Goal: Task Accomplishment & Management: Manage account settings

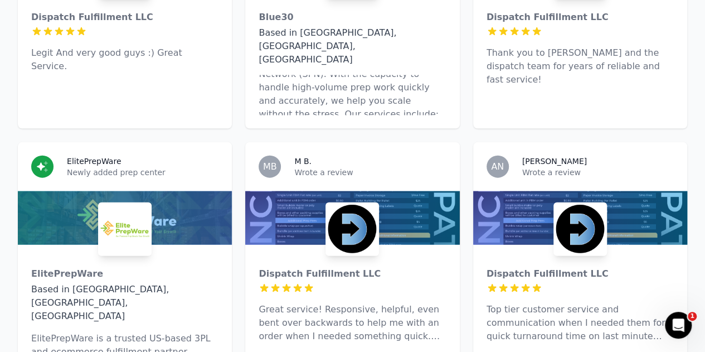
scroll to position [1183, 0]
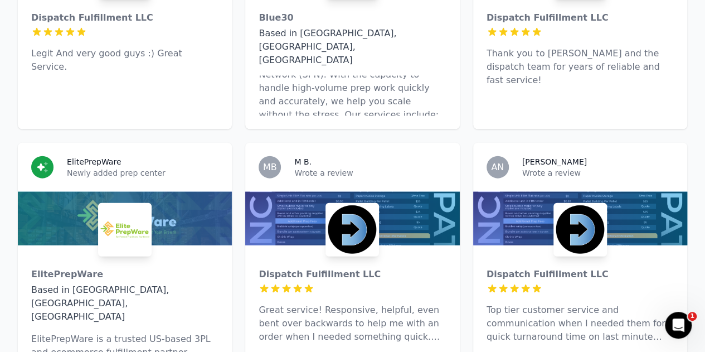
click at [121, 167] on p "Newly added prep center" at bounding box center [143, 172] width 152 height 11
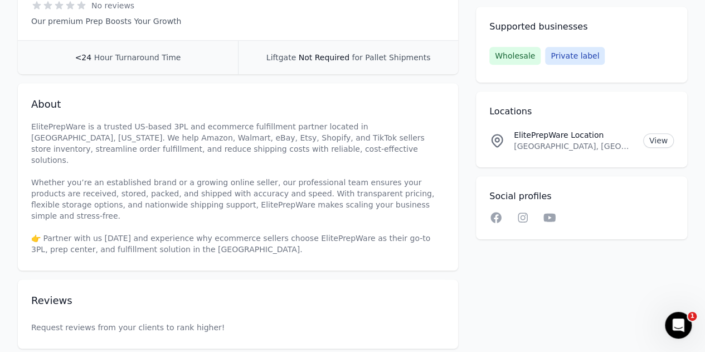
scroll to position [306, 0]
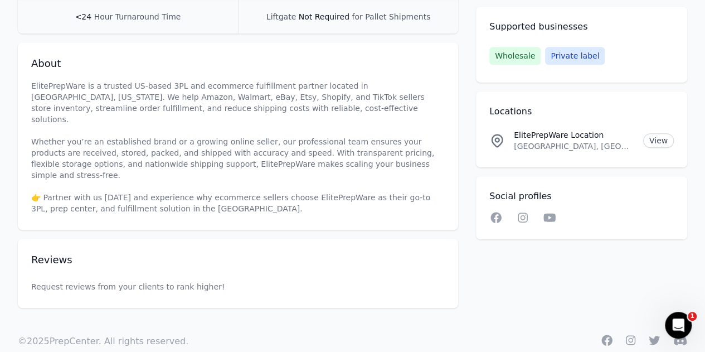
click at [76, 267] on p "Request reviews from your clients to rank higher!" at bounding box center [238, 287] width 414 height 56
click at [167, 269] on p "Request reviews from your clients to rank higher!" at bounding box center [238, 287] width 414 height 56
click at [103, 259] on p "Request reviews from your clients to rank higher!" at bounding box center [238, 287] width 414 height 56
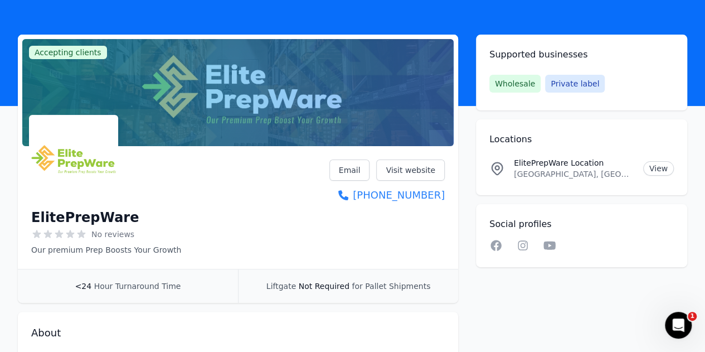
scroll to position [36, 0]
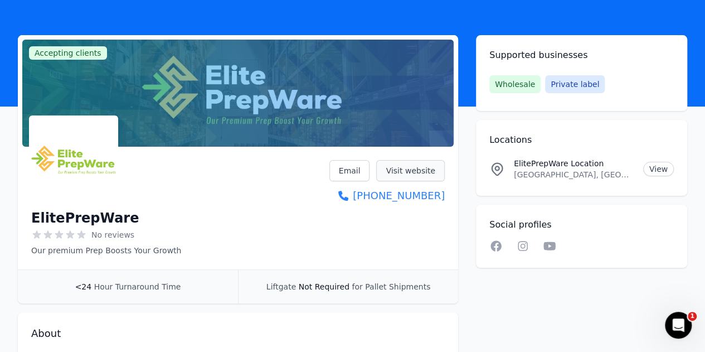
click at [419, 172] on link "Visit website" at bounding box center [410, 170] width 69 height 21
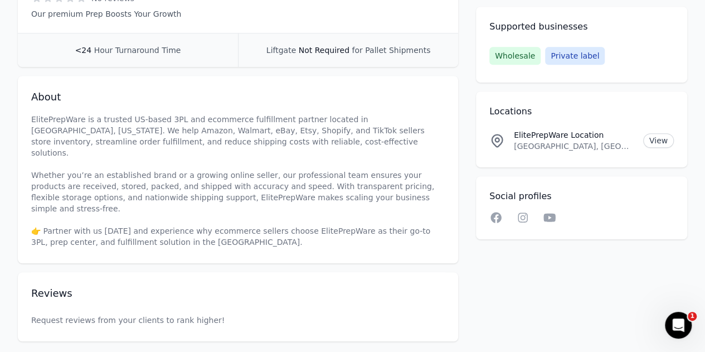
scroll to position [306, 0]
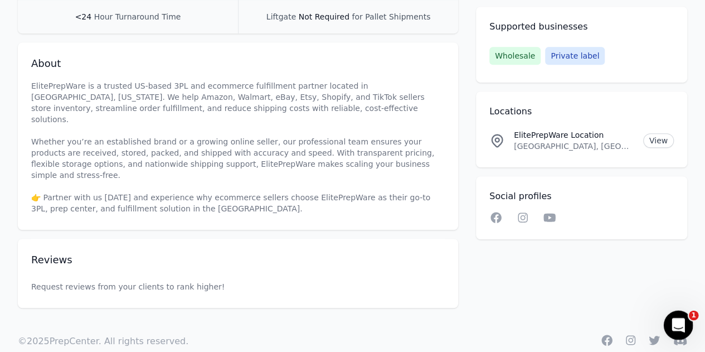
click at [679, 321] on icon "Open Intercom Messenger" at bounding box center [677, 323] width 18 height 18
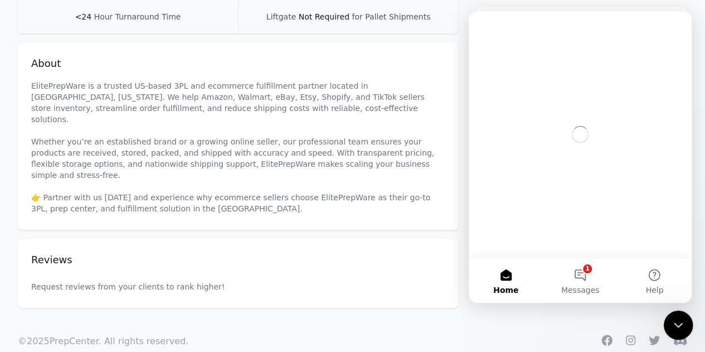
scroll to position [0, 0]
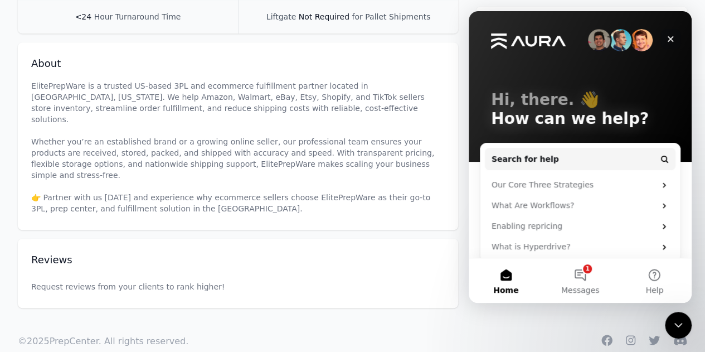
click at [676, 36] on div "Close" at bounding box center [671, 39] width 20 height 20
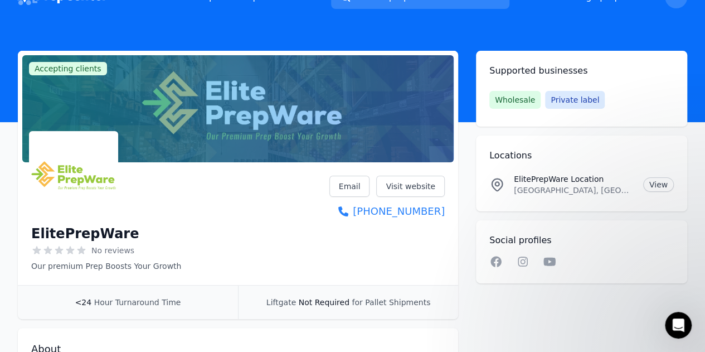
scroll to position [8, 0]
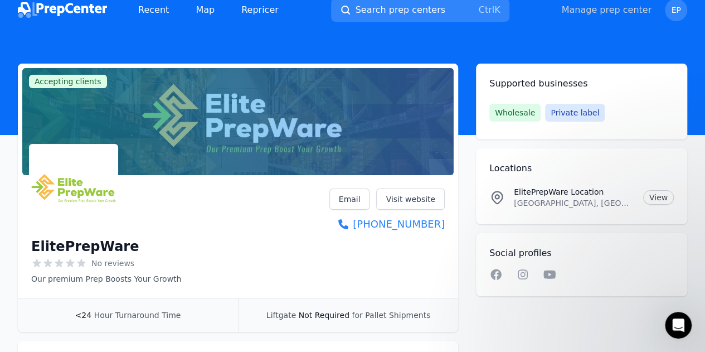
click at [629, 11] on link "Manage prep center" at bounding box center [606, 9] width 90 height 13
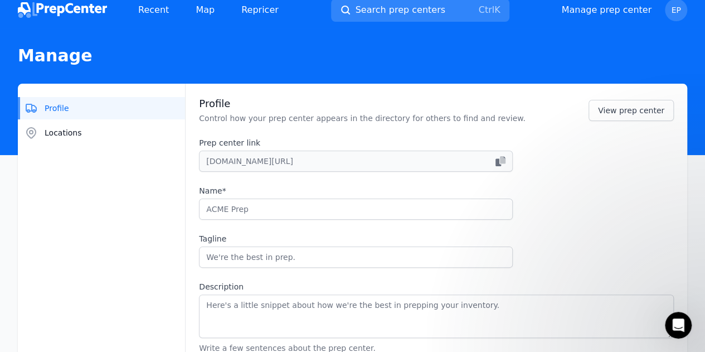
type input "ElitePrepWare"
type input "Our premium Prep Boosts Your Growth"
type textarea "ElitePrepWare is a trusted US-based 3PL and ecommerce fulfillment partner locat…"
type input "[DOMAIN_NAME]"
type input "9193893572"
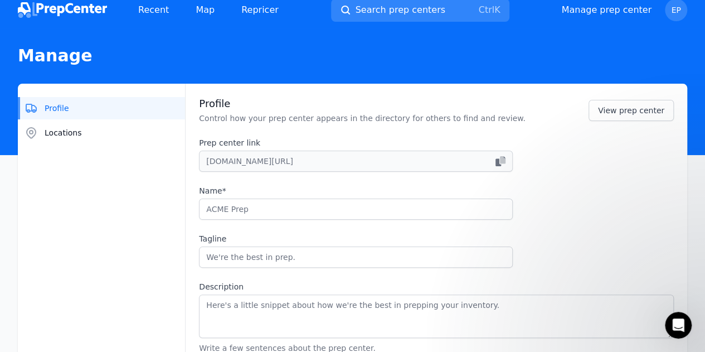
type input "[EMAIL_ADDRESS][DOMAIN_NAME]"
checkbox input "true"
select select "24"
type input "eliteprepware"
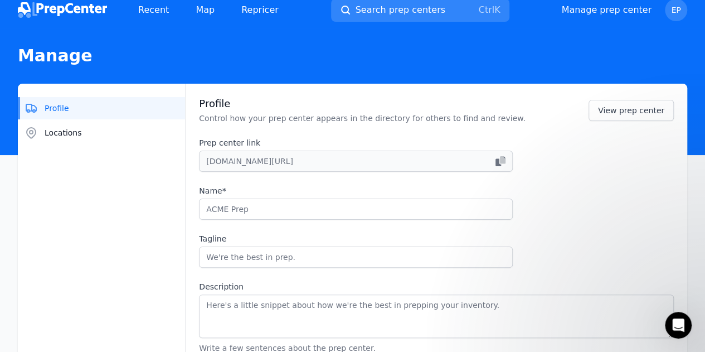
type input "eliteprepware"
